Goal: Information Seeking & Learning: Check status

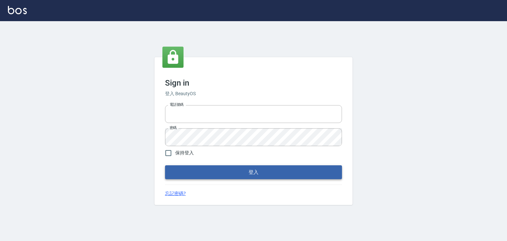
type input "0910967130"
click at [266, 175] on button "登入" at bounding box center [253, 172] width 177 height 14
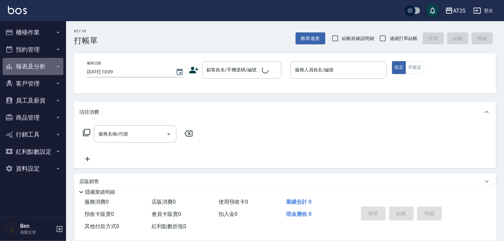
click at [38, 68] on button "報表及分析" at bounding box center [33, 66] width 61 height 17
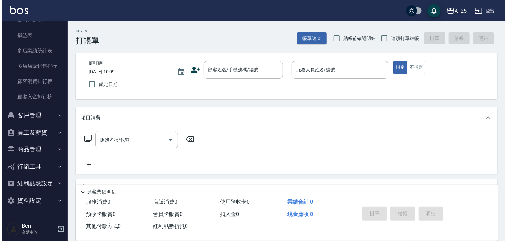
scroll to position [572, 0]
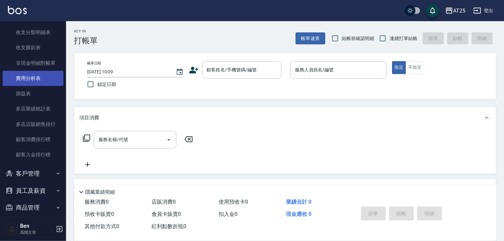
click at [36, 77] on link "費用分析表" at bounding box center [33, 78] width 61 height 15
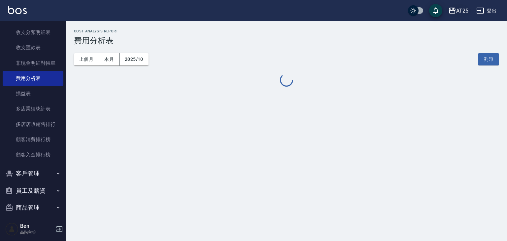
click at [465, 8] on div "AT25" at bounding box center [462, 11] width 12 height 8
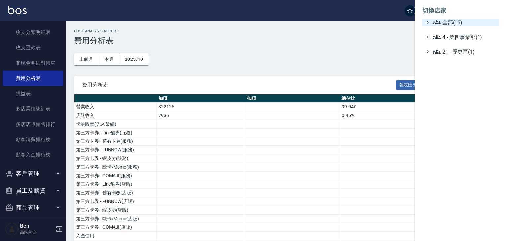
drag, startPoint x: 456, startPoint y: 18, endPoint x: 449, endPoint y: 36, distance: 18.5
click at [456, 18] on ul "切換店家 全部(16) 4 - 第四事業部(1) 21 - 歷史區(1)" at bounding box center [461, 29] width 92 height 58
click at [448, 25] on span "全部(16)" at bounding box center [465, 22] width 64 height 8
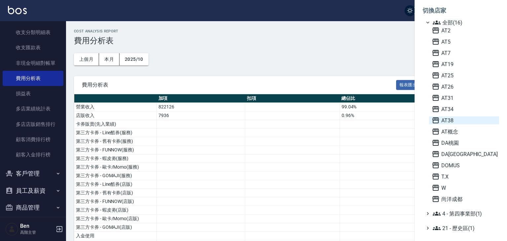
click at [447, 123] on span "AT38" at bounding box center [464, 120] width 65 height 8
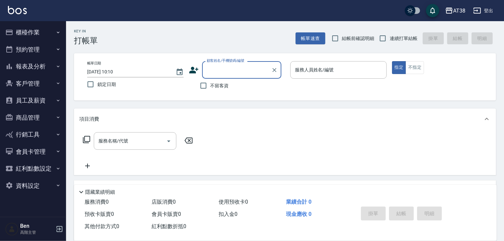
click at [37, 63] on button "報表及分析" at bounding box center [33, 66] width 61 height 17
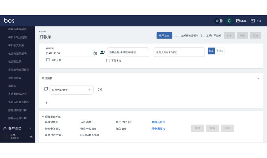
scroll to position [548, 0]
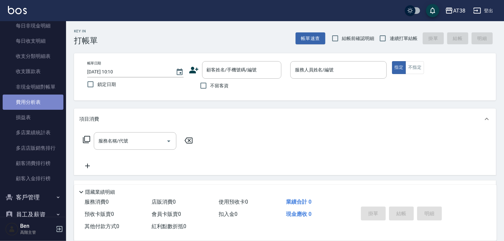
click at [35, 104] on link "費用分析表" at bounding box center [33, 101] width 61 height 15
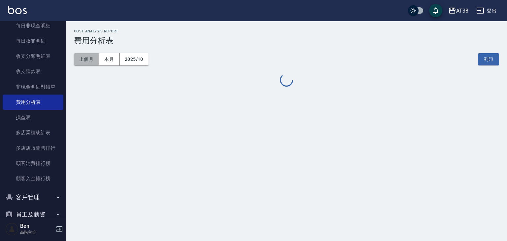
click at [94, 61] on button "上個月" at bounding box center [86, 59] width 25 height 12
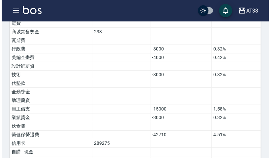
scroll to position [529, 0]
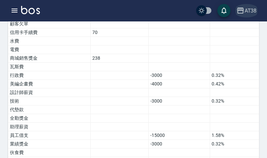
click at [244, 10] on icon "button" at bounding box center [241, 11] width 8 height 8
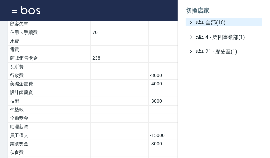
click at [208, 25] on span "全部(16)" at bounding box center [228, 22] width 64 height 8
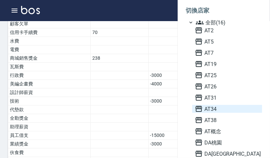
scroll to position [53, 0]
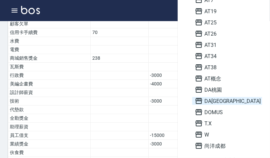
click at [205, 102] on span "DA[GEOGRAPHIC_DATA]" at bounding box center [227, 101] width 65 height 8
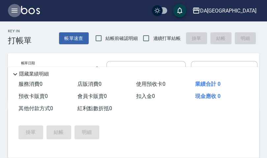
click at [17, 11] on icon "button" at bounding box center [15, 11] width 6 height 4
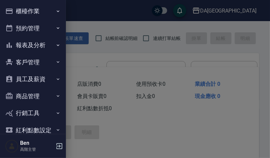
click at [18, 42] on button "報表及分析" at bounding box center [33, 45] width 61 height 17
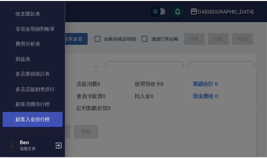
scroll to position [533, 0]
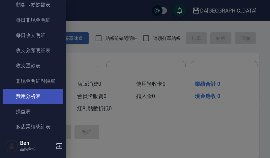
click at [26, 95] on link "費用分析表" at bounding box center [33, 96] width 61 height 15
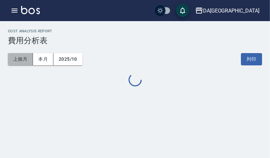
click at [17, 63] on button "上個月" at bounding box center [20, 59] width 25 height 12
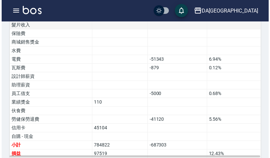
scroll to position [476, 0]
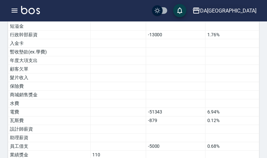
click at [247, 12] on div "DA[GEOGRAPHIC_DATA]" at bounding box center [228, 11] width 56 height 8
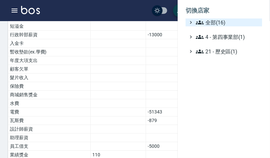
click at [229, 22] on span "全部(16)" at bounding box center [228, 22] width 64 height 8
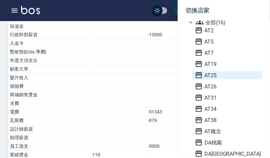
click at [211, 72] on span "AT25" at bounding box center [227, 75] width 65 height 8
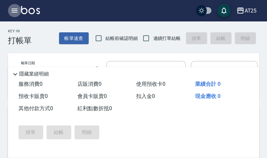
click at [17, 11] on icon "button" at bounding box center [15, 11] width 8 height 8
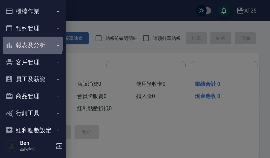
click at [32, 44] on button "報表及分析" at bounding box center [33, 45] width 61 height 17
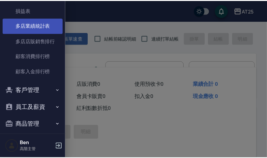
scroll to position [608, 0]
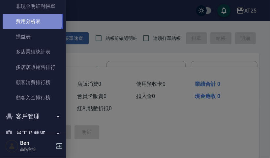
click at [32, 21] on link "費用分析表" at bounding box center [33, 21] width 61 height 15
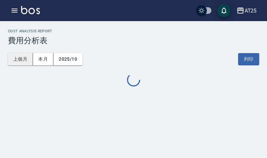
click at [23, 63] on button "上個月" at bounding box center [20, 59] width 25 height 12
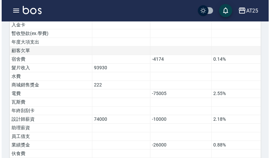
scroll to position [582, 0]
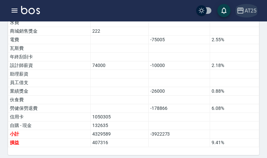
click at [253, 11] on div "AT25" at bounding box center [251, 11] width 12 height 8
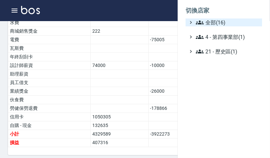
click at [225, 21] on span "全部(16)" at bounding box center [228, 22] width 64 height 8
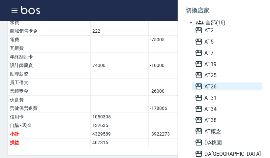
click at [214, 89] on span "AT26" at bounding box center [227, 87] width 65 height 8
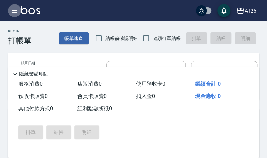
click at [10, 9] on button "button" at bounding box center [14, 10] width 13 height 13
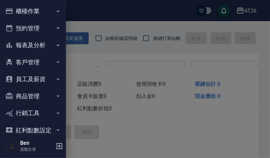
click at [29, 46] on button "報表及分析" at bounding box center [33, 45] width 61 height 17
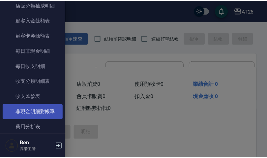
scroll to position [555, 0]
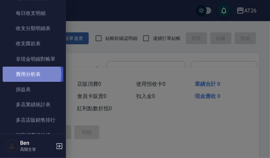
click at [31, 75] on link "費用分析表" at bounding box center [33, 74] width 61 height 15
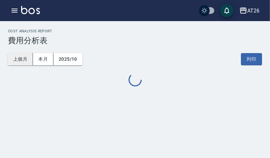
click at [18, 63] on button "上個月" at bounding box center [20, 59] width 25 height 12
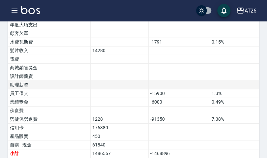
scroll to position [548, 0]
